Goal: Obtain resource: Download file/media

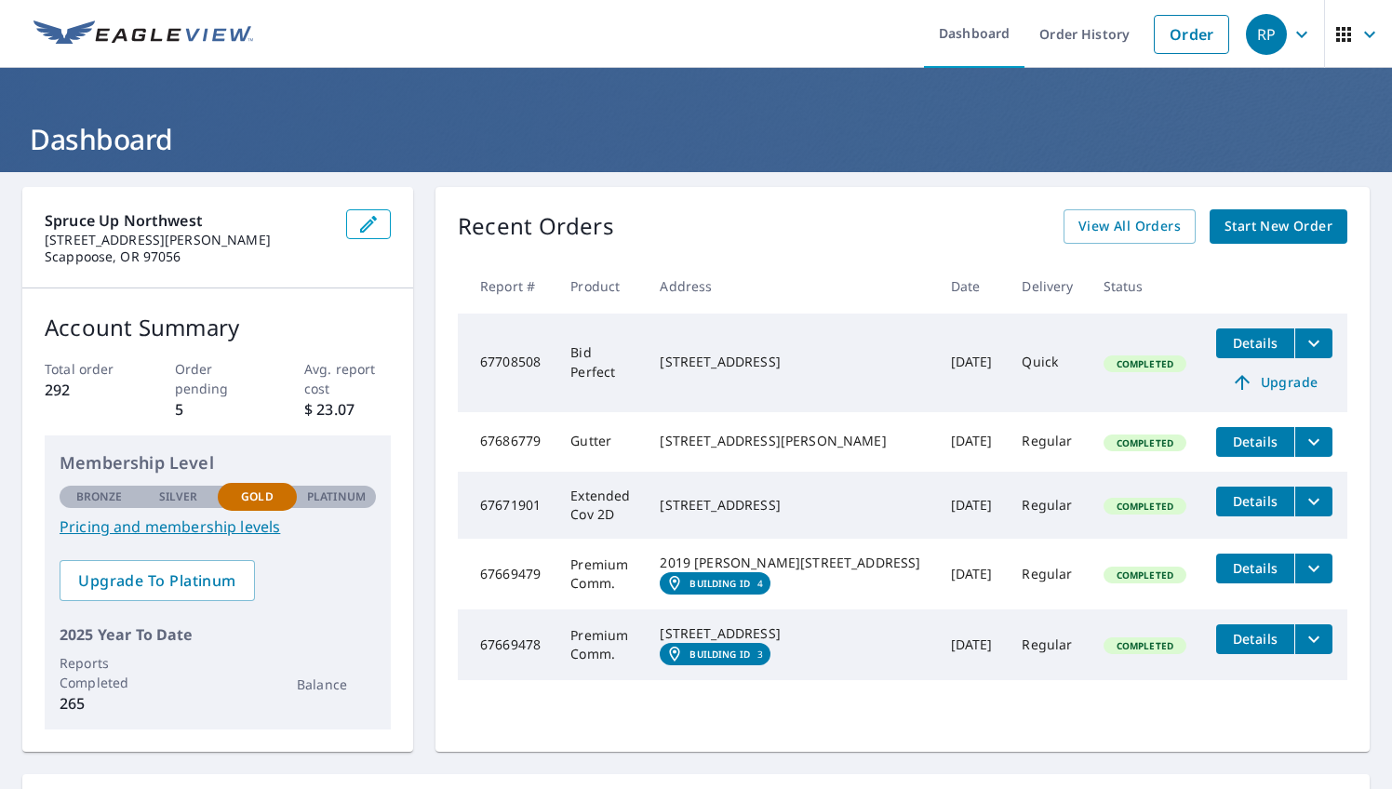
scroll to position [2, 0]
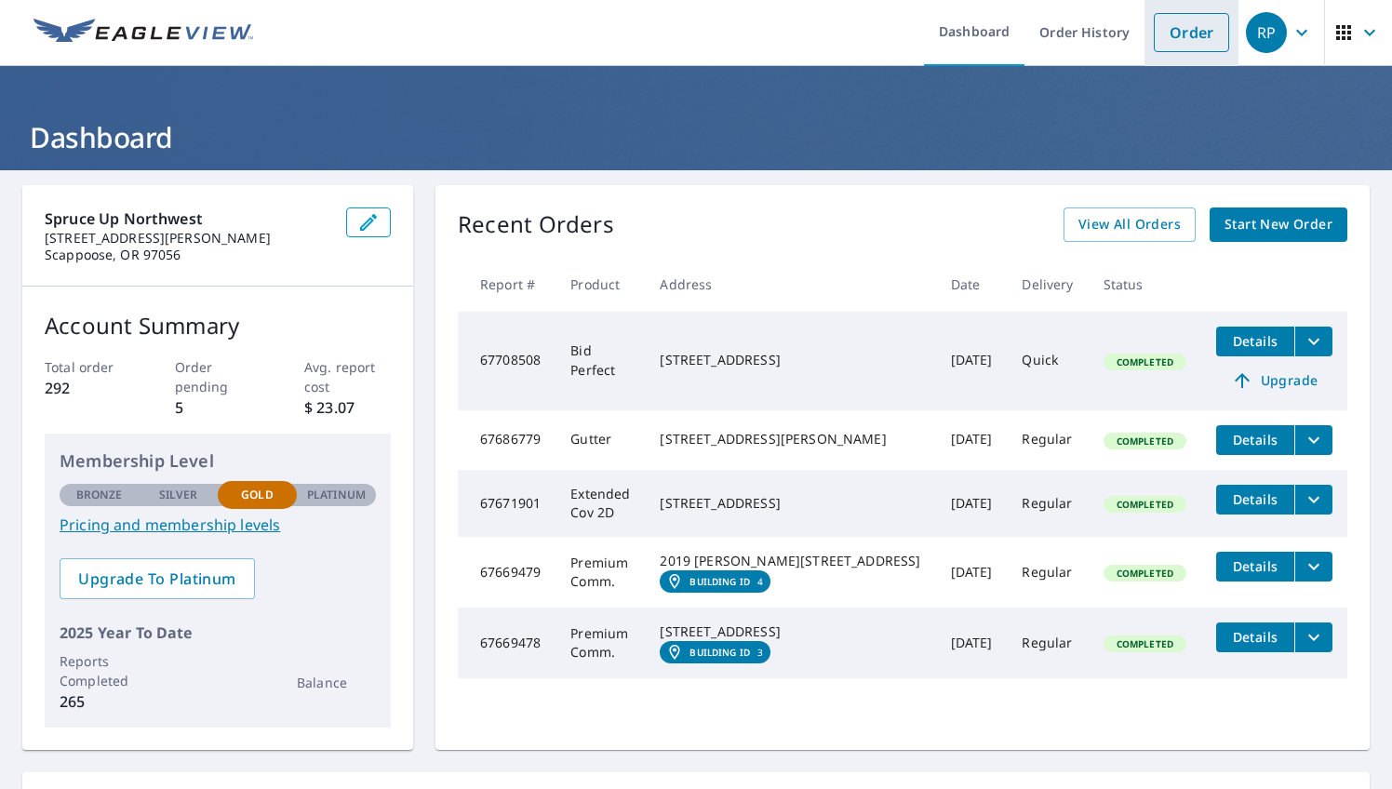
click at [1171, 34] on link "Order" at bounding box center [1191, 32] width 75 height 39
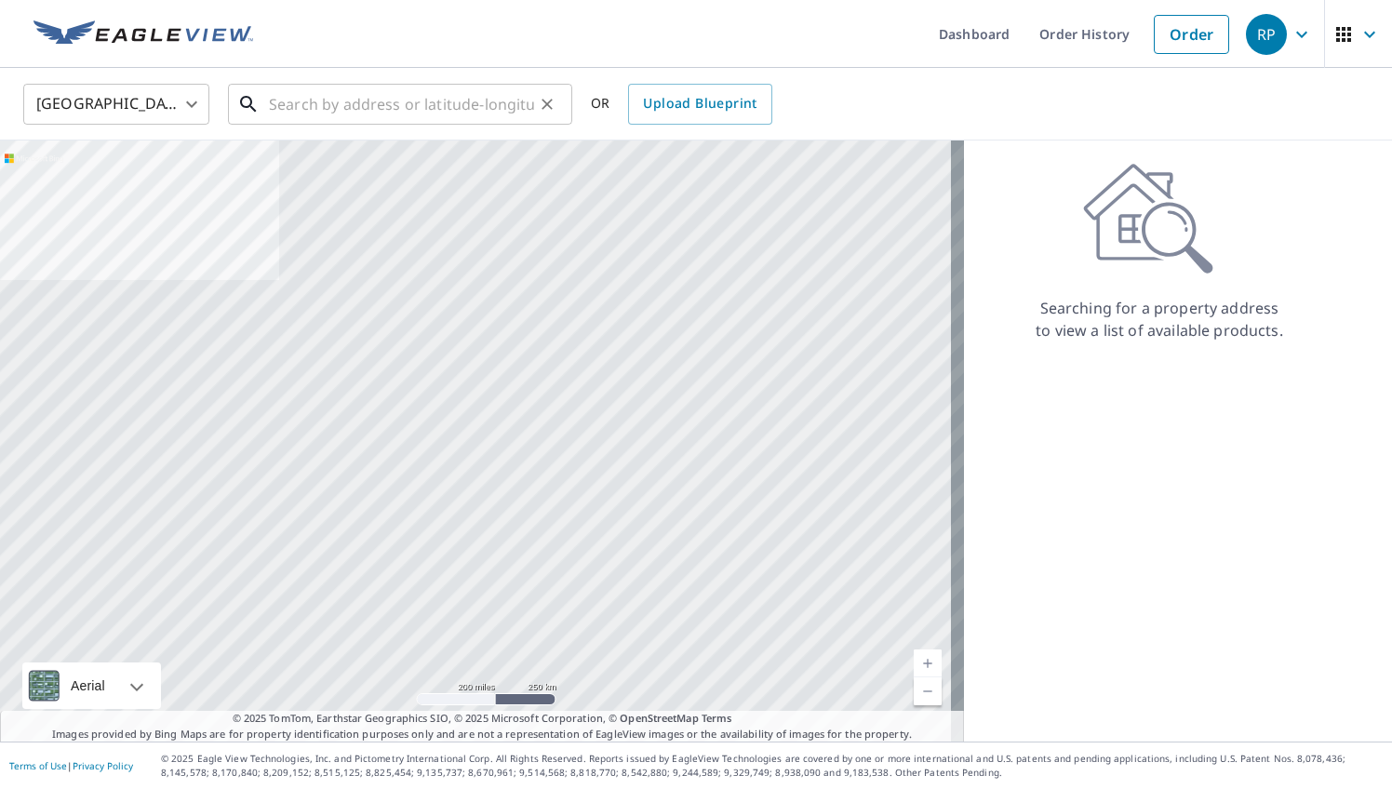
click at [340, 102] on input "text" at bounding box center [401, 104] width 265 height 52
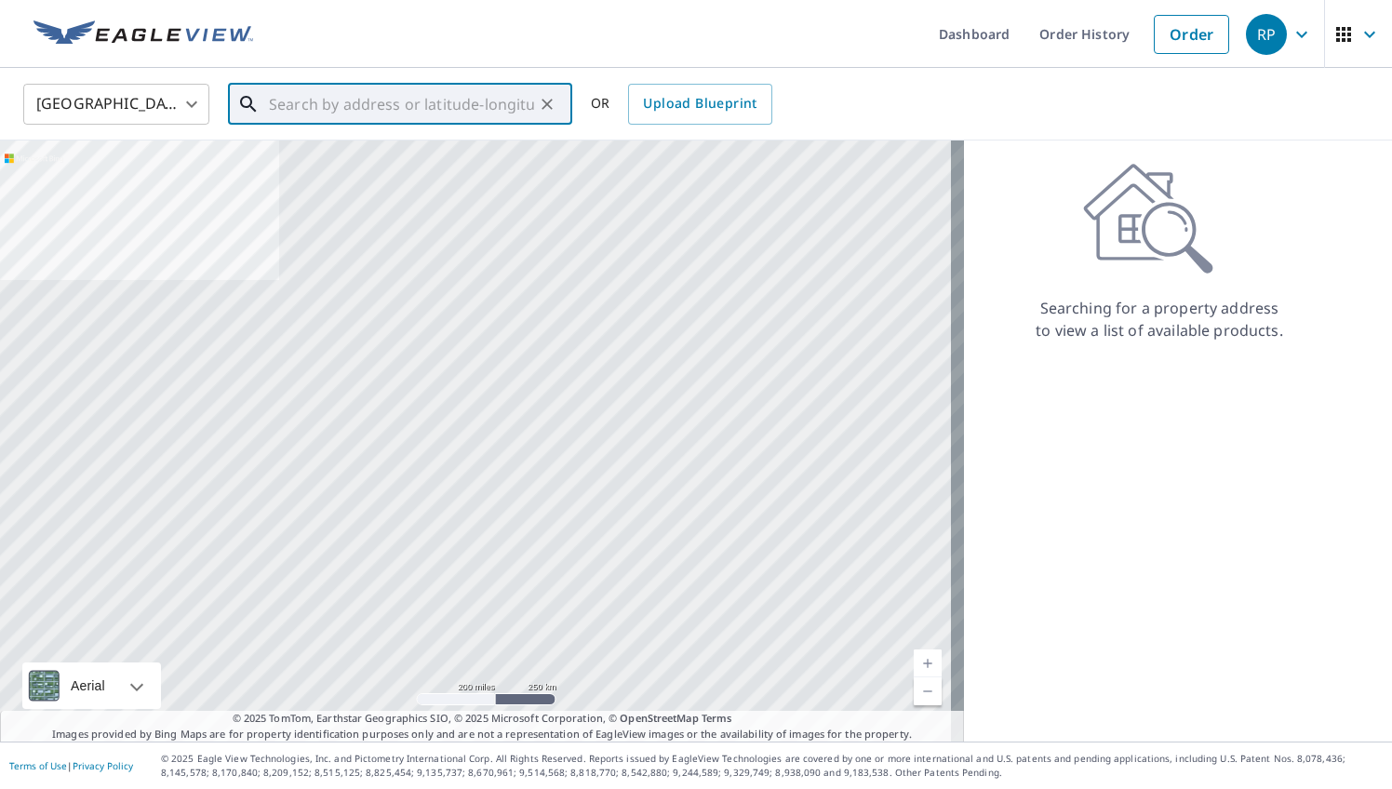
paste input "[STREET_ADDRESS][PERSON_NAME][US_STATE]"
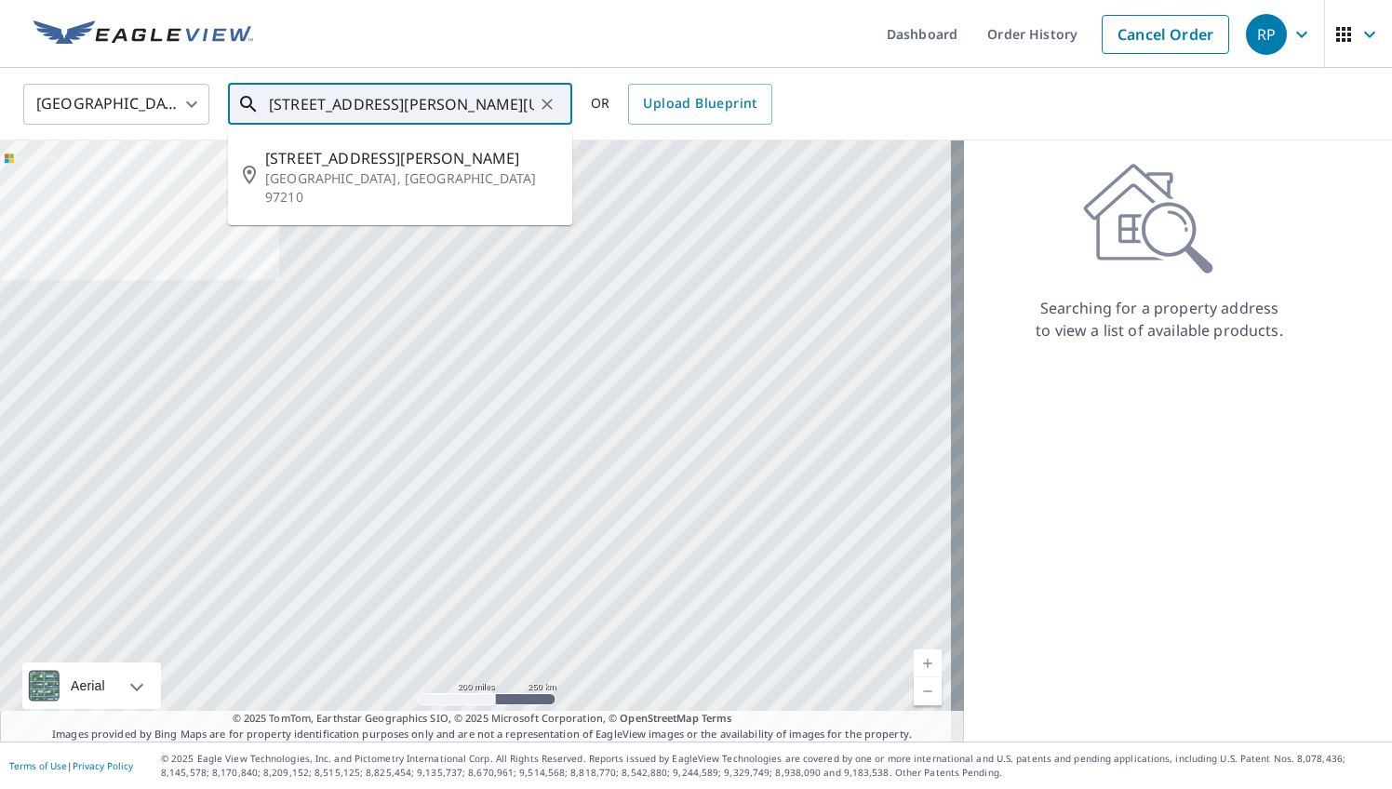
type input "[STREET_ADDRESS][PERSON_NAME][US_STATE]"
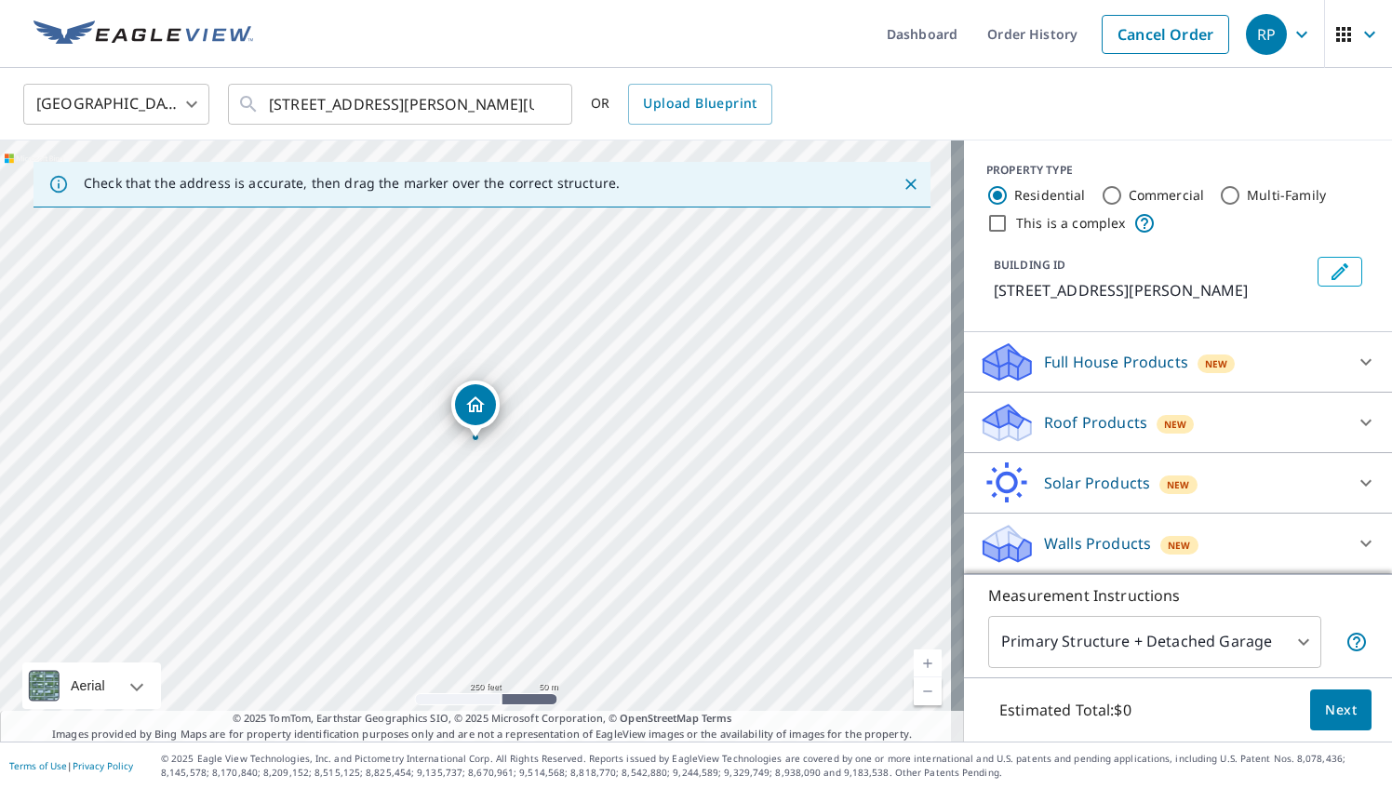
scroll to position [1, 0]
click at [1033, 448] on div "Roof Products New Premium $24.25 - $75.5 QuickSquares™ $18 Gutter $13.75 Bid Pe…" at bounding box center [1178, 423] width 428 height 60
click at [1044, 425] on p "Roof Products" at bounding box center [1095, 422] width 103 height 22
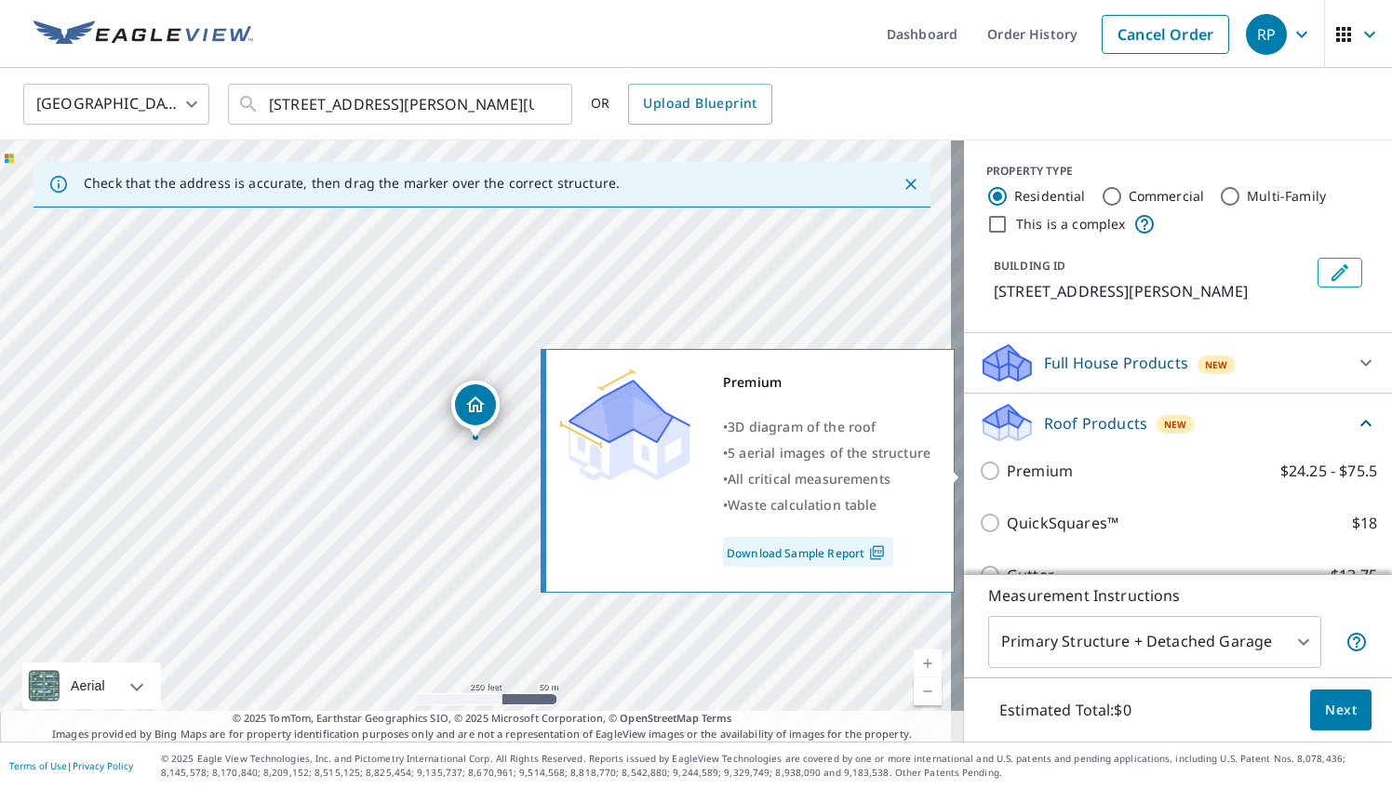
click at [1012, 472] on p "Premium" at bounding box center [1040, 471] width 66 height 22
click at [1007, 472] on input "Premium $24.25 - $75.5" at bounding box center [993, 471] width 28 height 22
checkbox input "true"
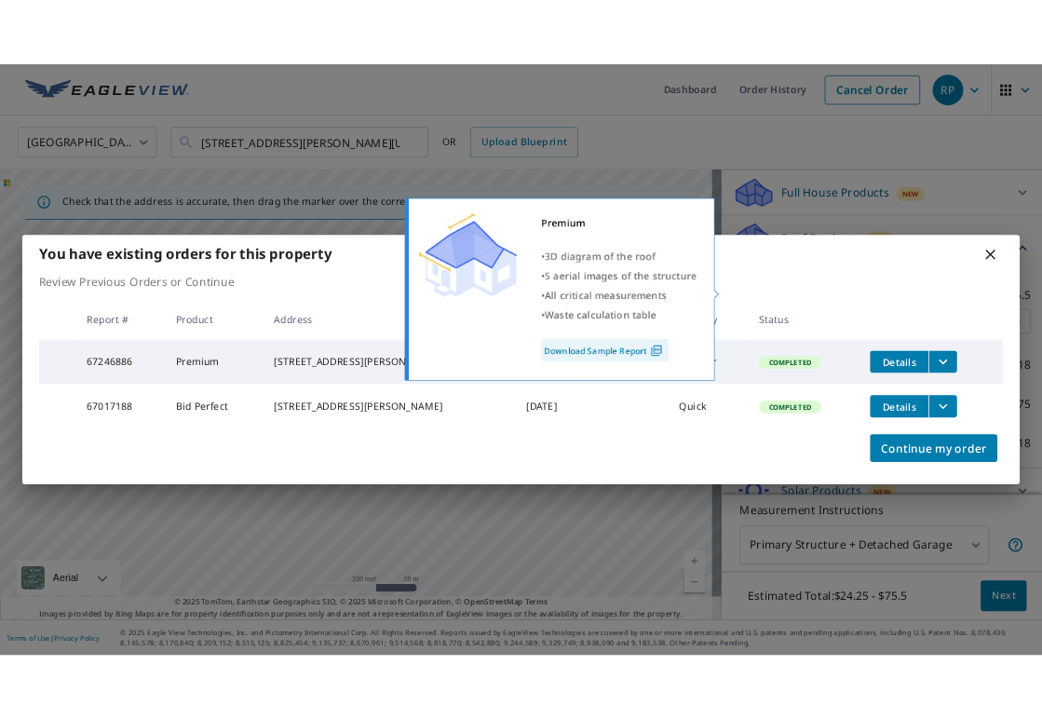
scroll to position [199, 0]
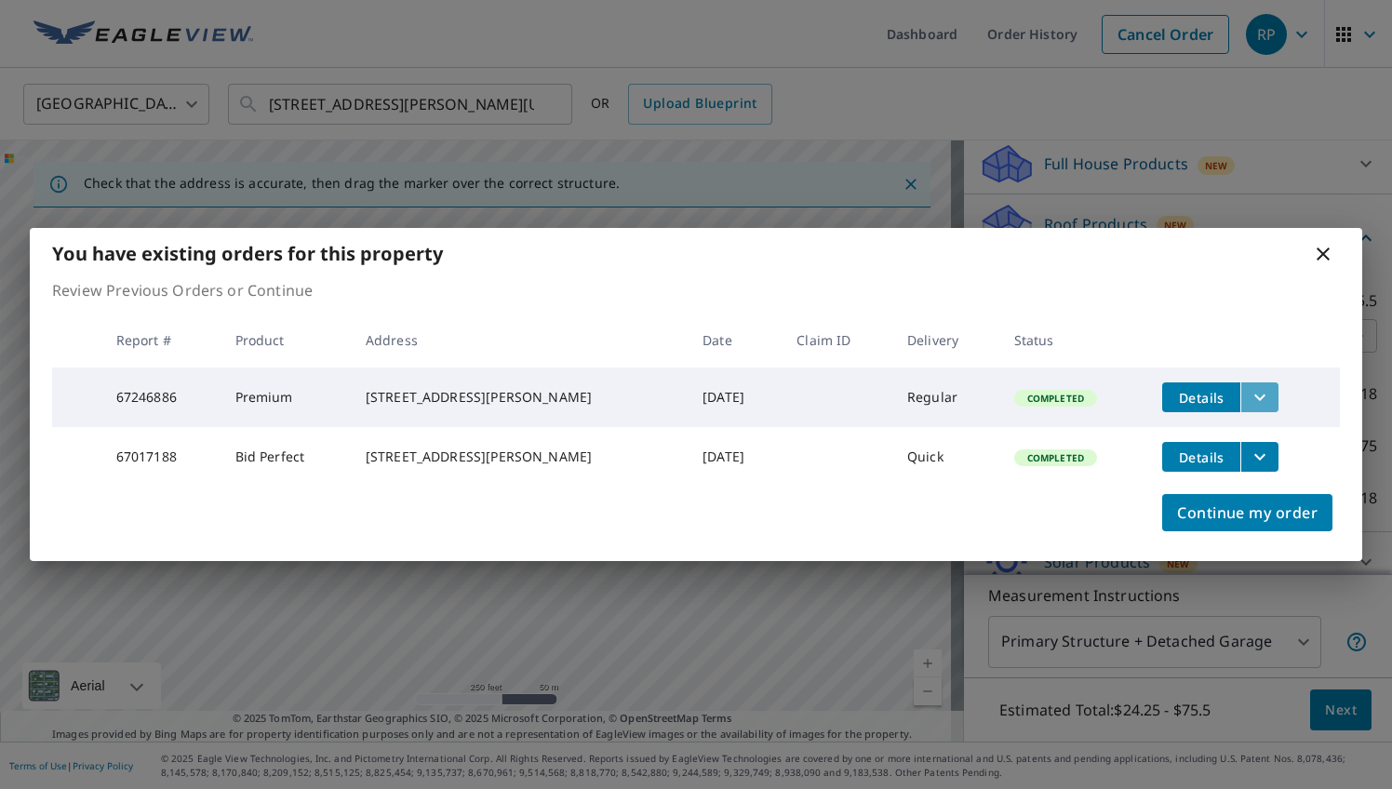
click at [1249, 397] on icon "filesDropdownBtn-67246886" at bounding box center [1260, 397] width 22 height 22
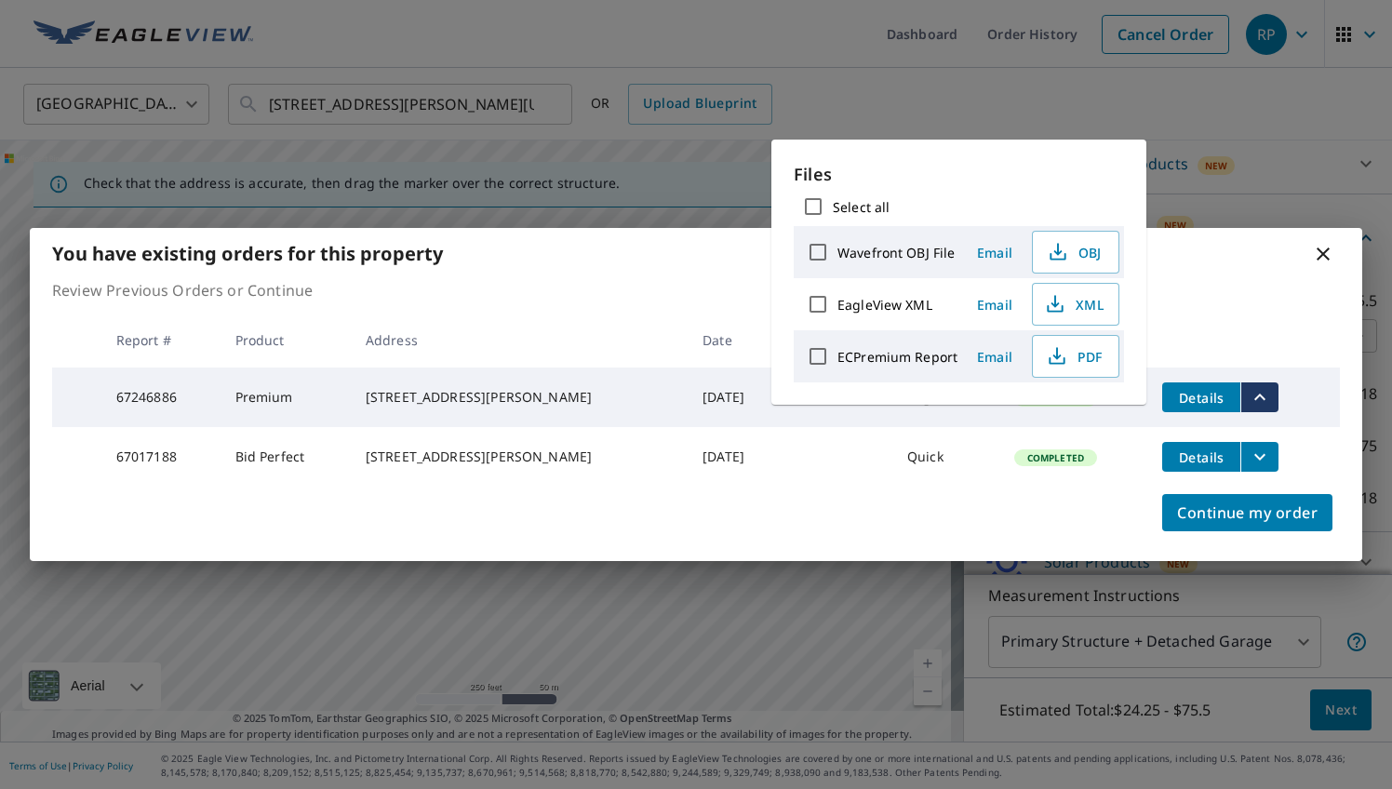
click at [818, 359] on input "ECPremium Report" at bounding box center [818, 356] width 39 height 39
checkbox input "true"
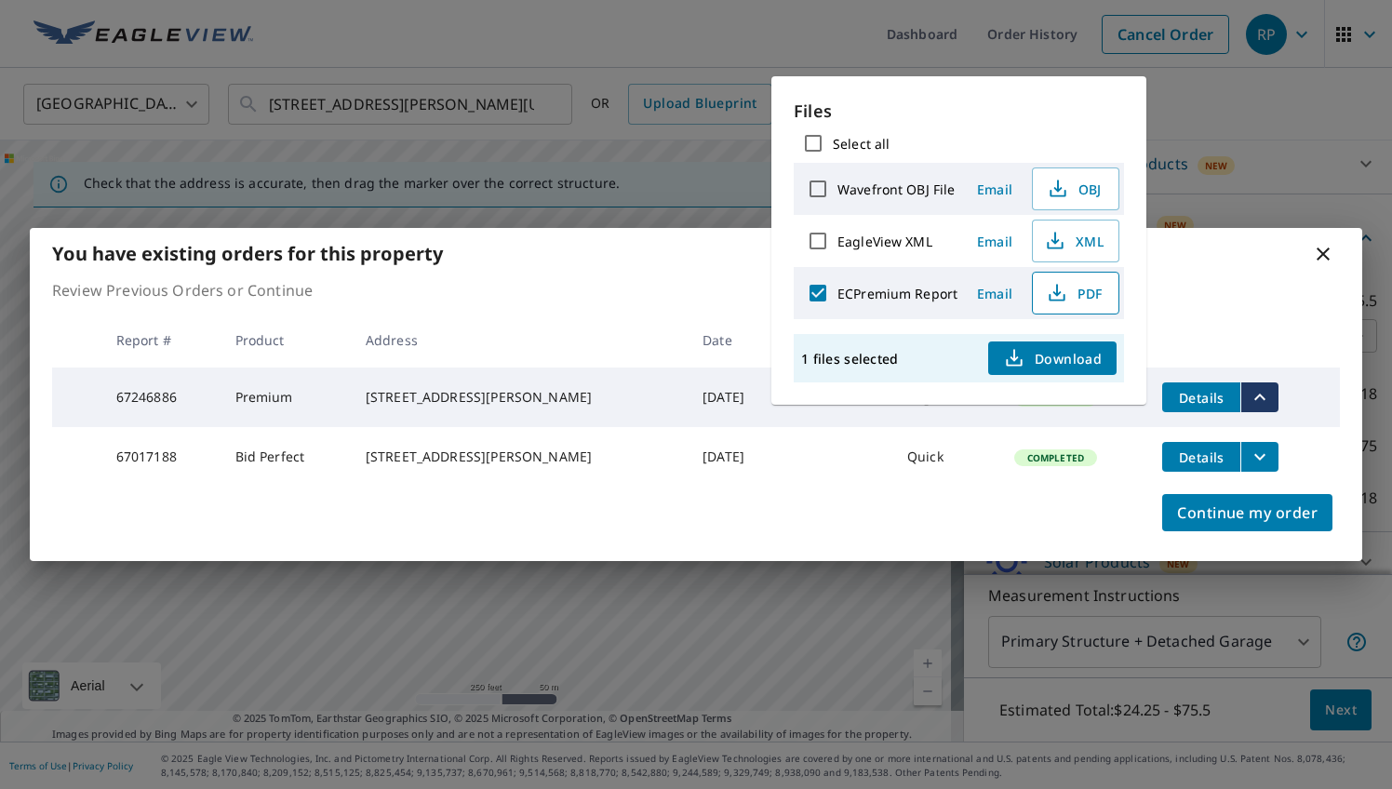
click at [1078, 307] on button "PDF" at bounding box center [1075, 293] width 87 height 43
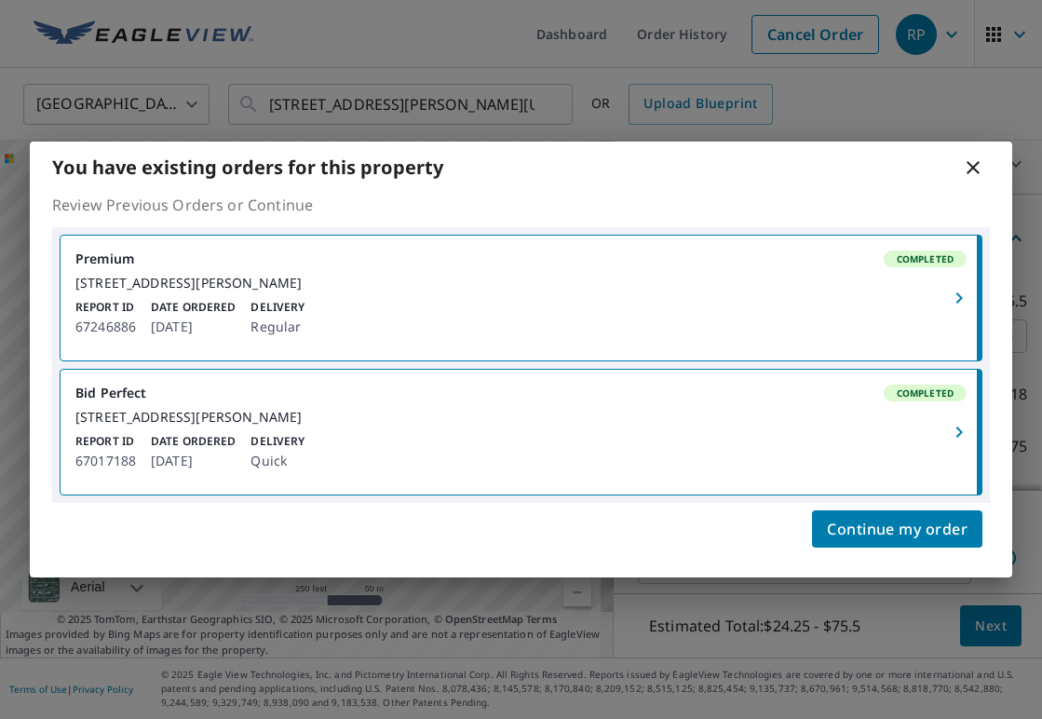
click at [973, 156] on icon at bounding box center [972, 167] width 22 height 22
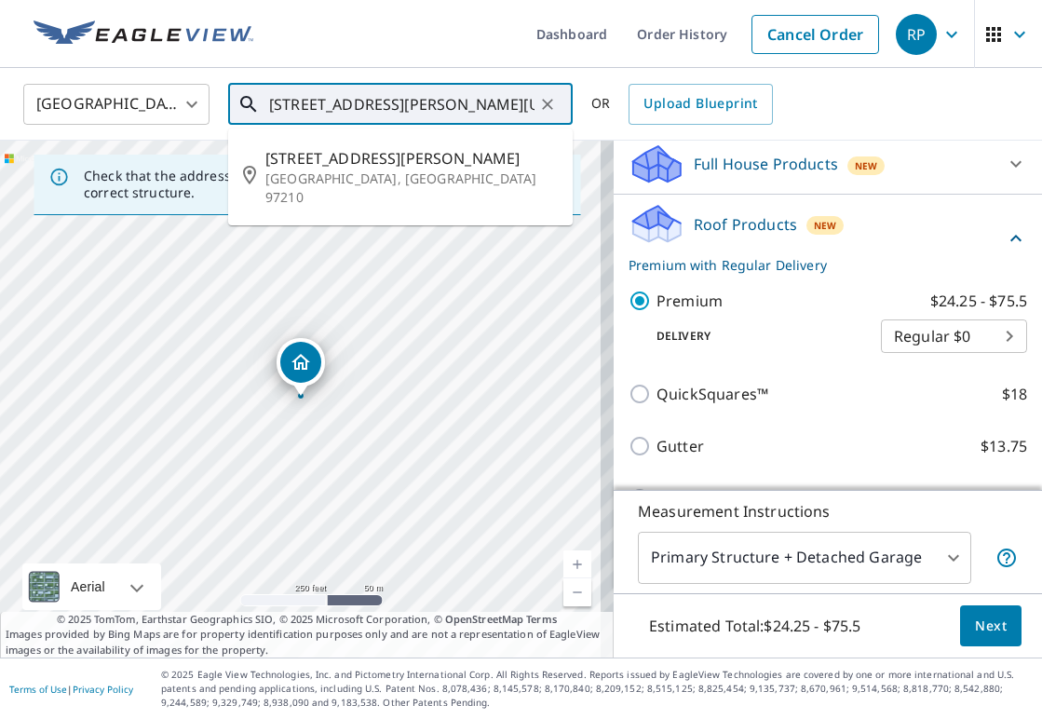
click at [374, 111] on input "[STREET_ADDRESS][PERSON_NAME][US_STATE]" at bounding box center [401, 104] width 265 height 52
paste input "[STREET_ADDRESS]"
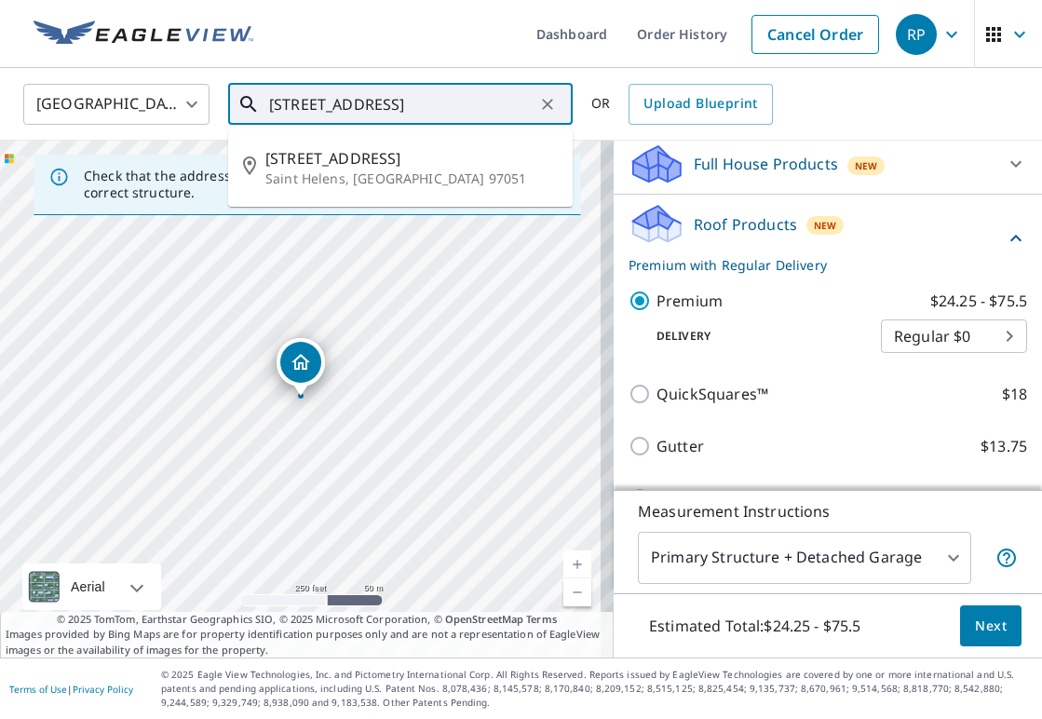
type input "[STREET_ADDRESS]"
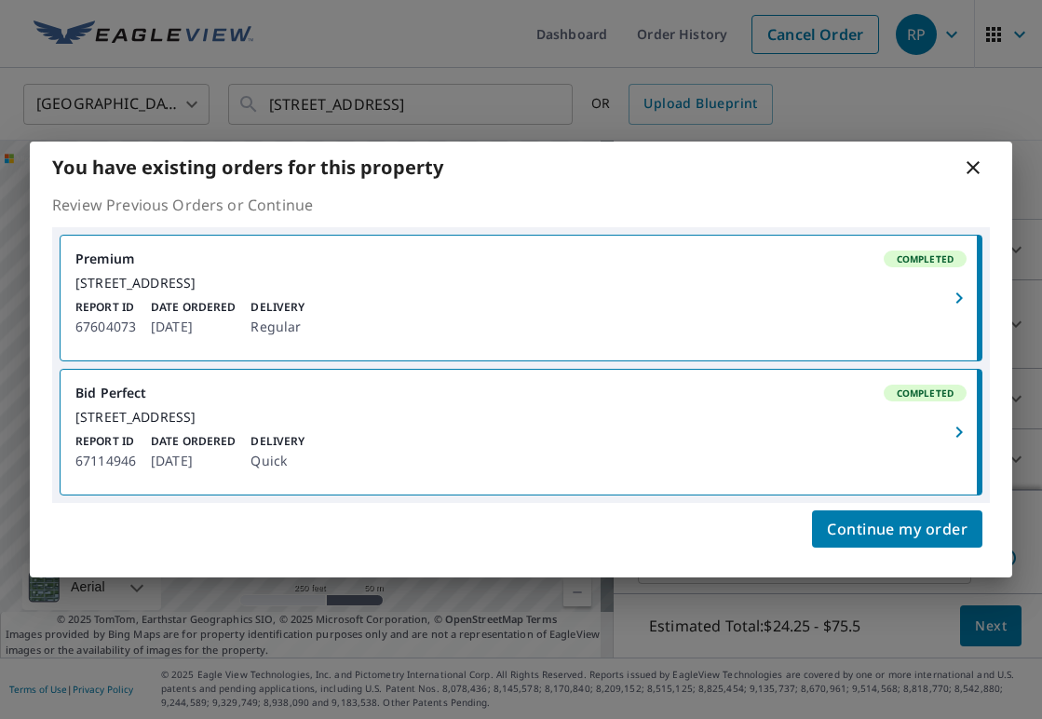
click at [934, 275] on div "[STREET_ADDRESS]" at bounding box center [520, 283] width 891 height 17
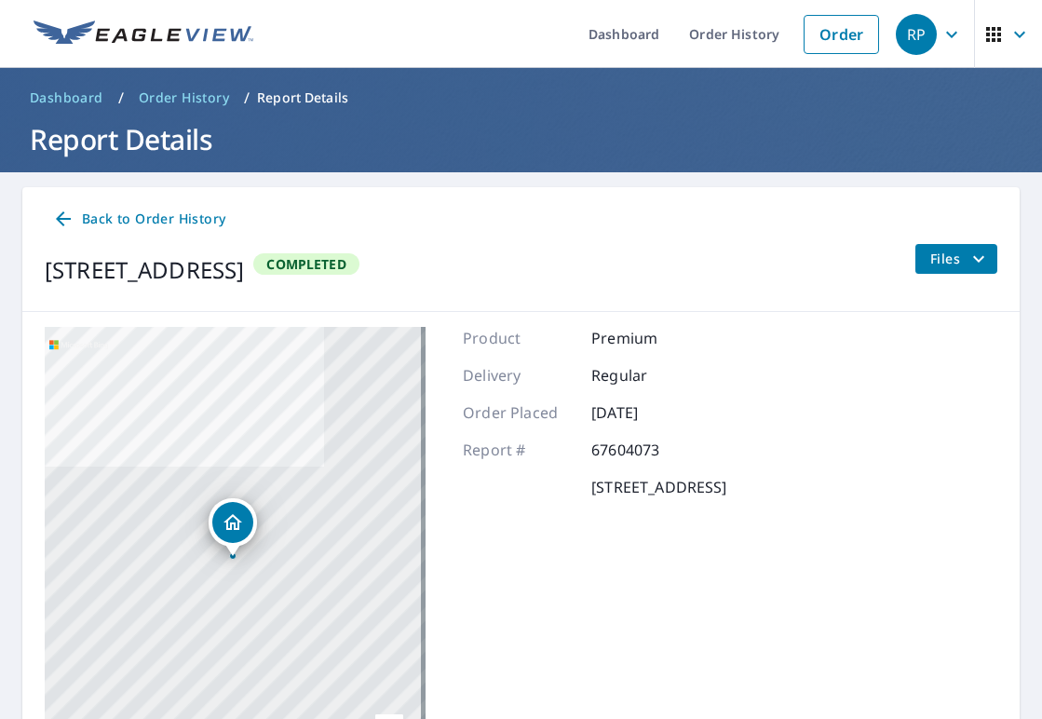
click at [930, 256] on span "Files" at bounding box center [960, 259] width 60 height 22
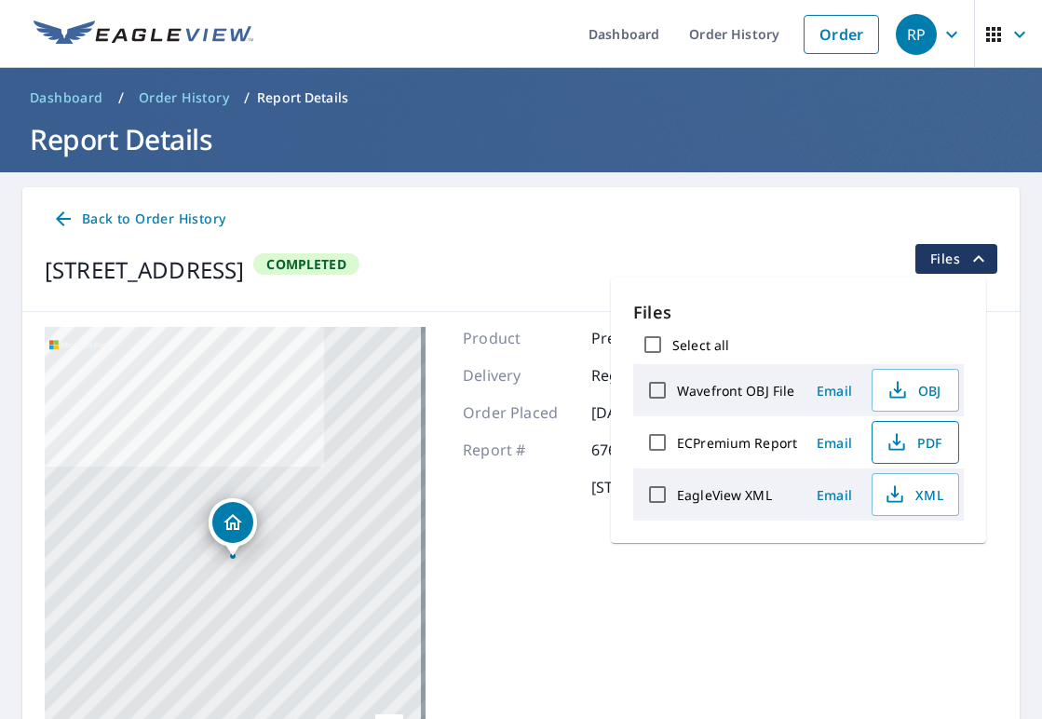
click at [902, 443] on icon "button" at bounding box center [896, 442] width 22 height 22
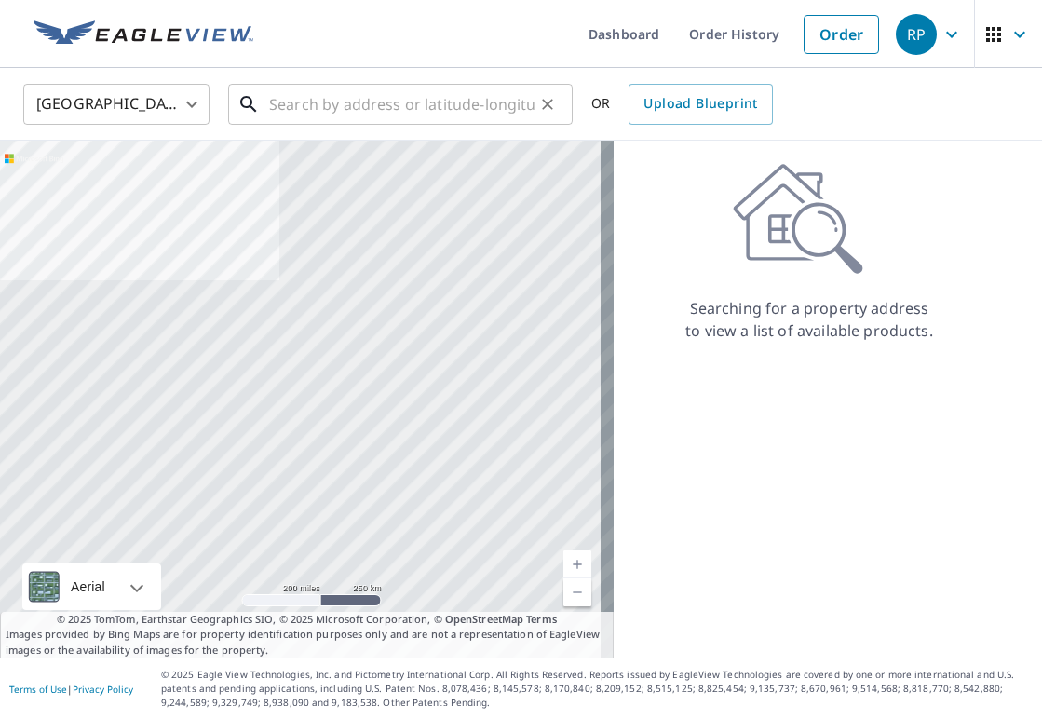
click at [477, 108] on input "text" at bounding box center [401, 104] width 265 height 52
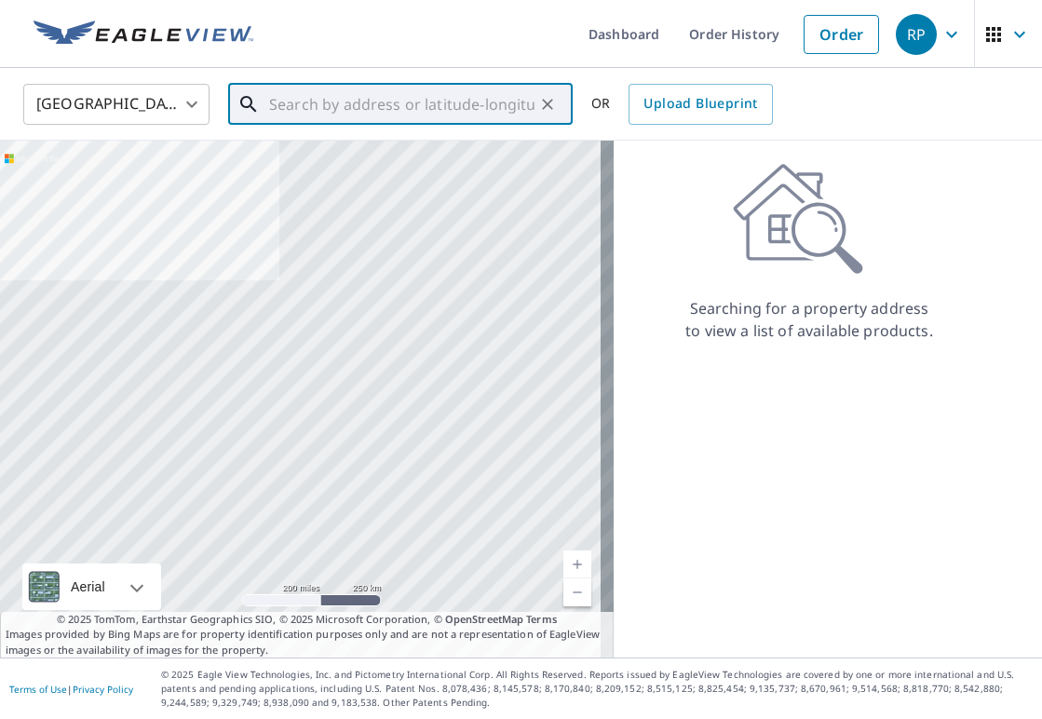
paste input "[STREET_ADDRESS][US_STATE]"
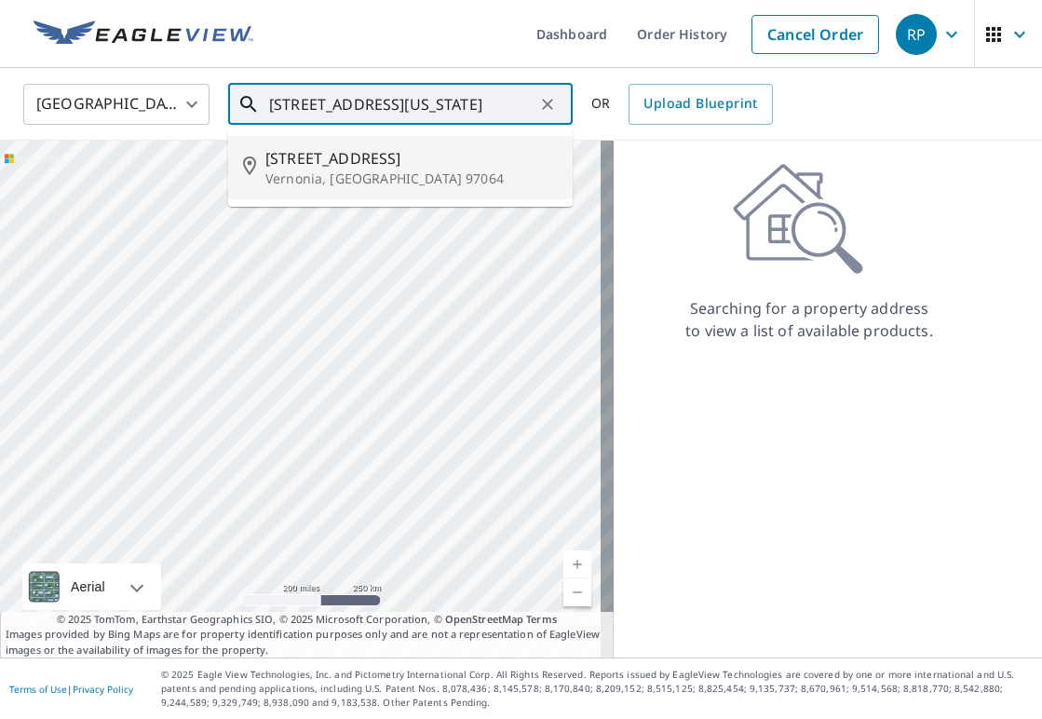
click at [474, 173] on p "Vernonia, [GEOGRAPHIC_DATA] 97064" at bounding box center [411, 178] width 292 height 19
type input "[STREET_ADDRESS]"
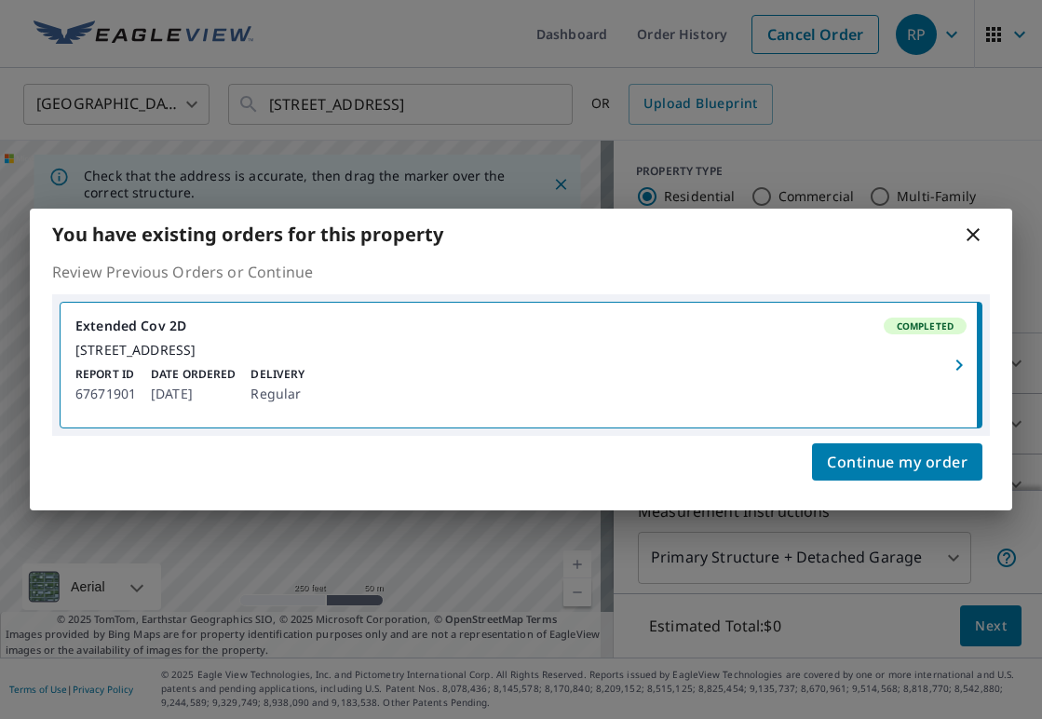
click at [743, 417] on link "Extended Cov 2D Completed [STREET_ADDRESS] Report ID 67671901 Date Ordered [DAT…" at bounding box center [520, 364] width 921 height 125
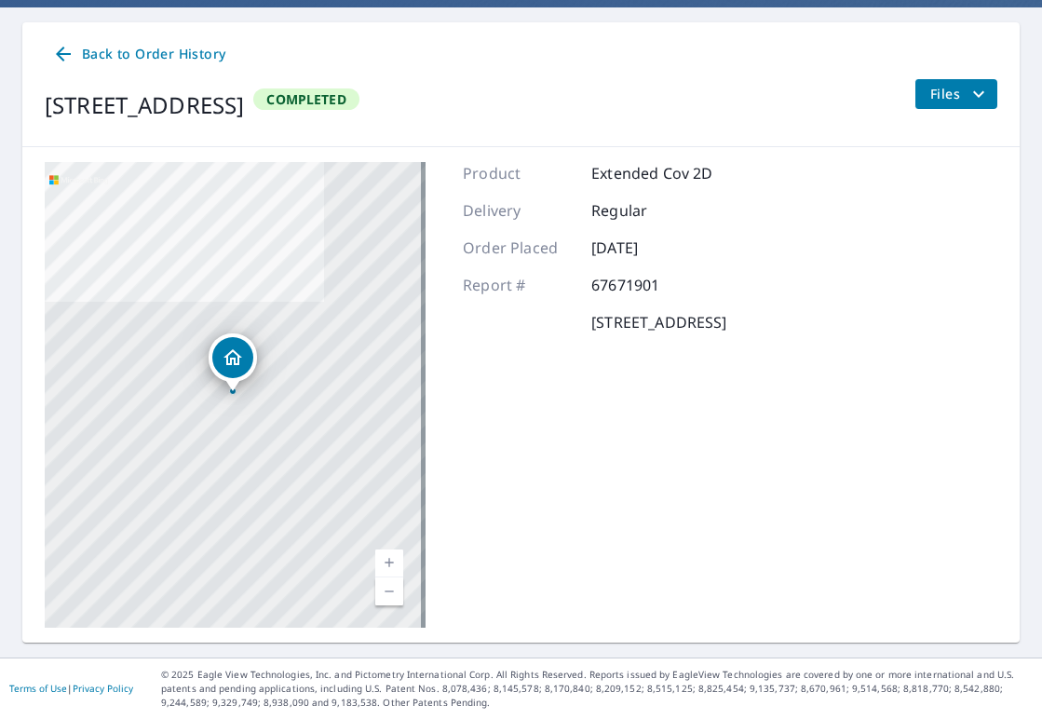
scroll to position [164, 0]
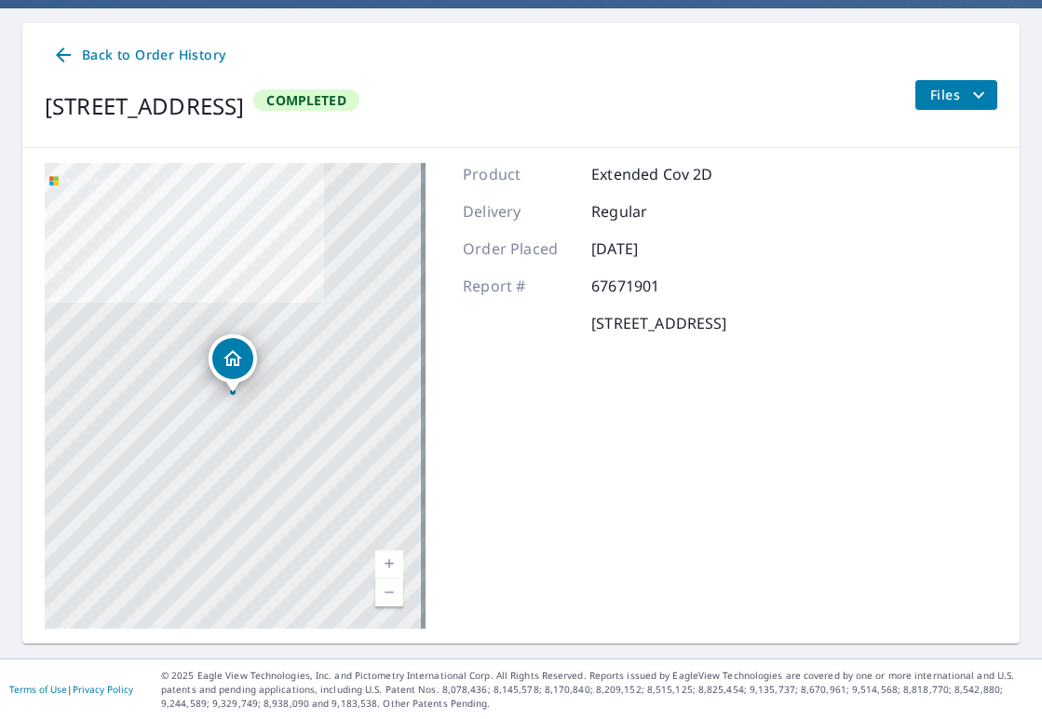
click at [967, 93] on icon "filesDropdownBtn-67671901" at bounding box center [978, 95] width 22 height 22
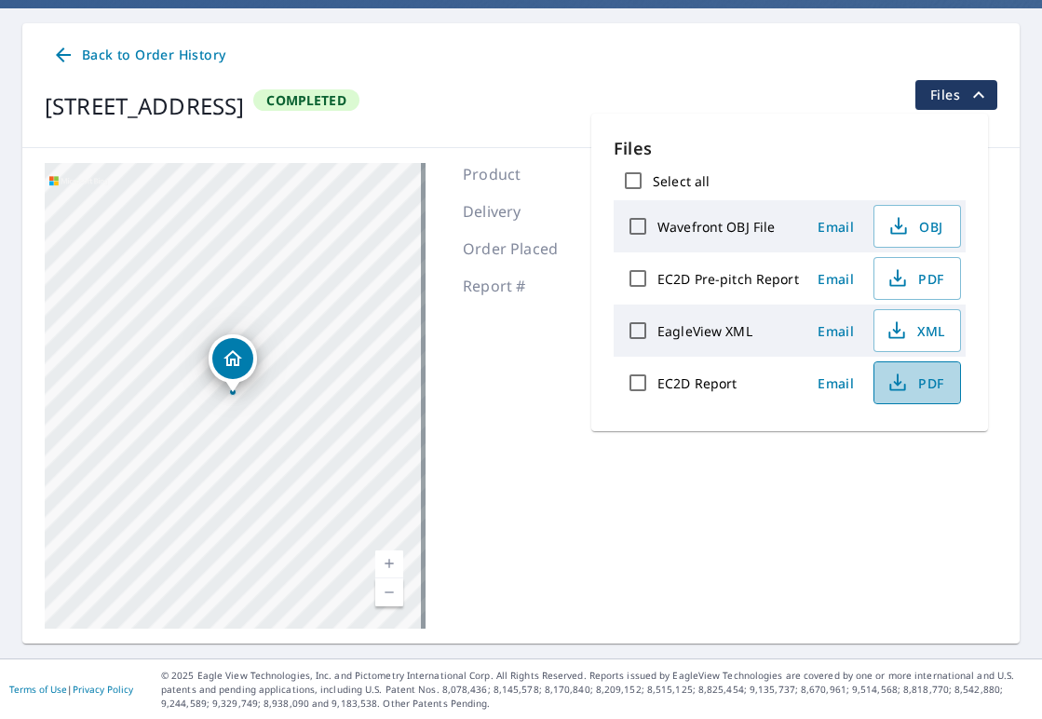
click at [919, 387] on span "PDF" at bounding box center [915, 382] width 60 height 22
click at [635, 379] on input "EC2D Report" at bounding box center [637, 382] width 39 height 39
checkbox input "true"
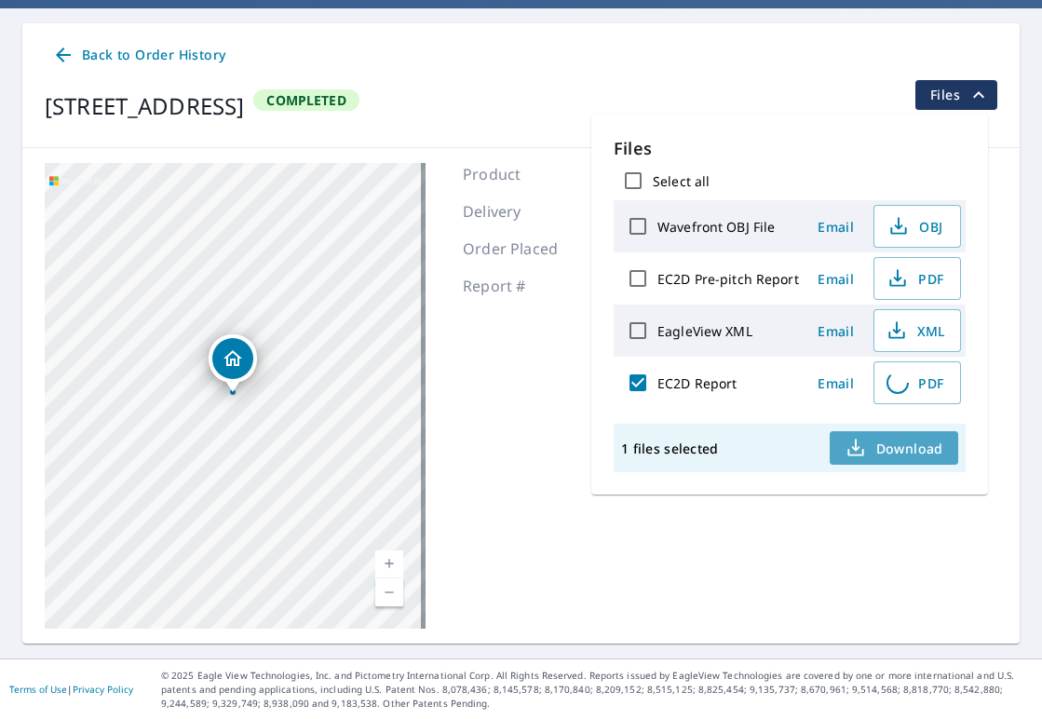
click at [880, 450] on span "Download" at bounding box center [893, 448] width 99 height 22
